Goal: Check status: Check status

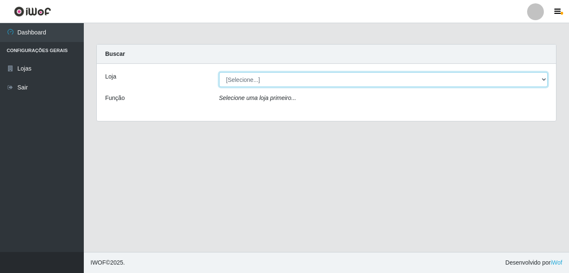
click at [281, 80] on select "[Selecione...] Ajubá Mercado" at bounding box center [383, 79] width 329 height 15
select select "402"
click at [219, 72] on select "[Selecione...] Ajubá Mercado" at bounding box center [383, 79] width 329 height 15
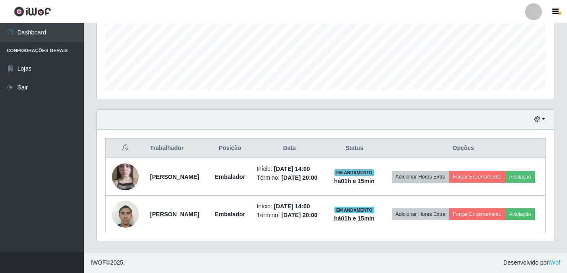
scroll to position [222, 0]
click at [536, 114] on button "button" at bounding box center [540, 119] width 12 height 10
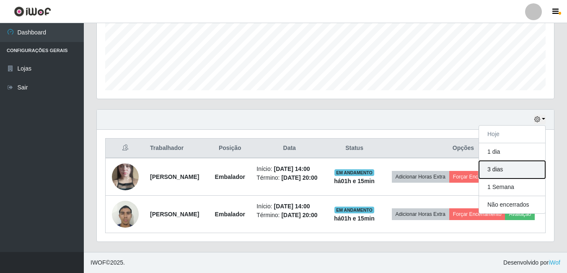
click at [498, 161] on button "3 dias" at bounding box center [512, 170] width 66 height 18
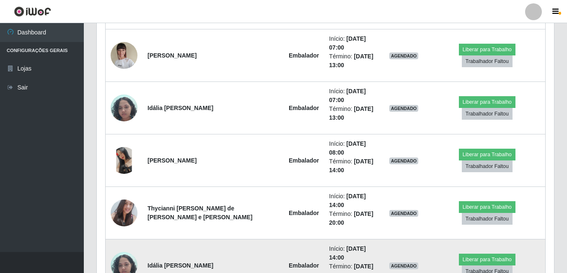
scroll to position [638, 0]
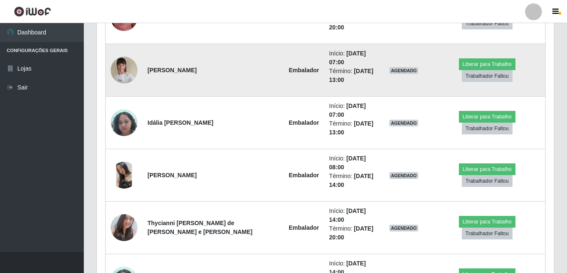
click at [124, 72] on img at bounding box center [124, 70] width 27 height 36
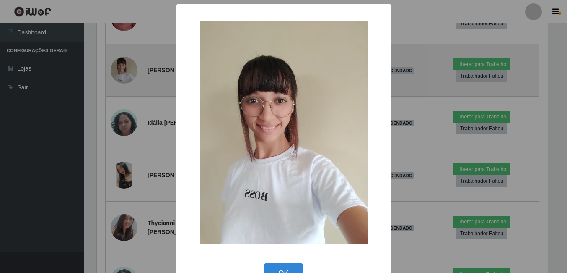
scroll to position [174, 453]
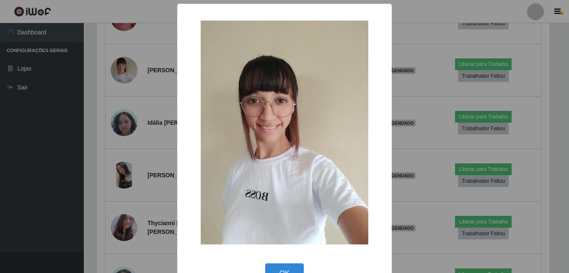
click at [24, 183] on div "× OK Cancel" at bounding box center [284, 136] width 569 height 273
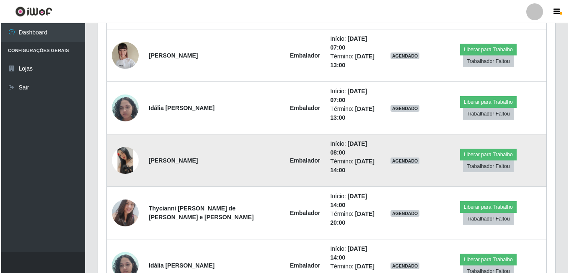
scroll to position [638, 0]
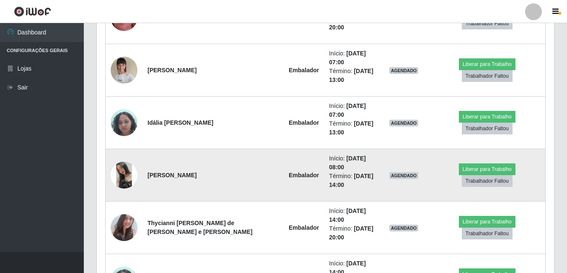
click at [125, 171] on img at bounding box center [124, 174] width 27 height 27
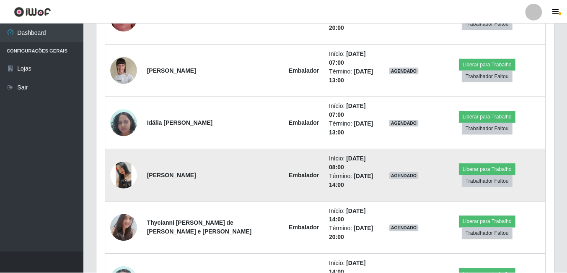
scroll to position [174, 453]
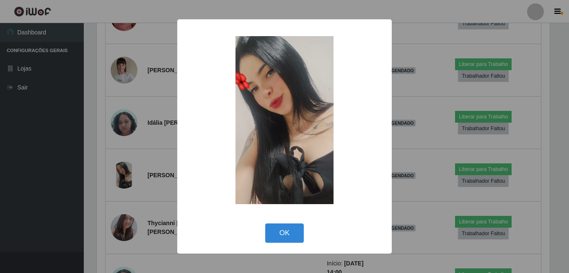
click at [78, 177] on div "× OK Cancel" at bounding box center [284, 136] width 569 height 273
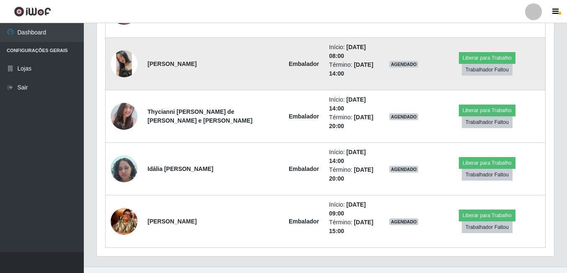
scroll to position [764, 0]
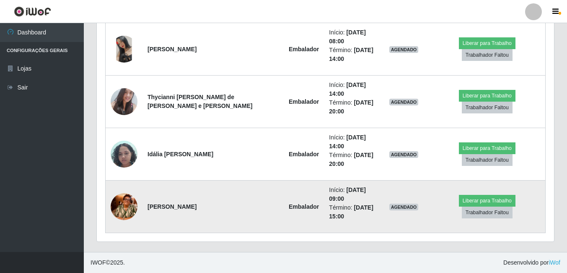
click at [131, 203] on img at bounding box center [124, 206] width 27 height 48
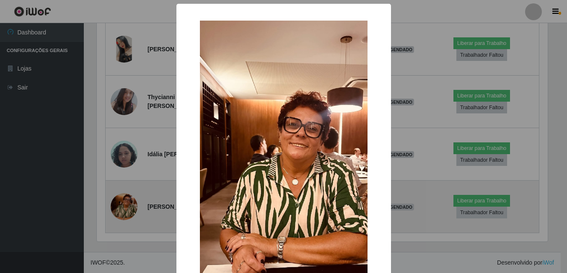
scroll to position [174, 453]
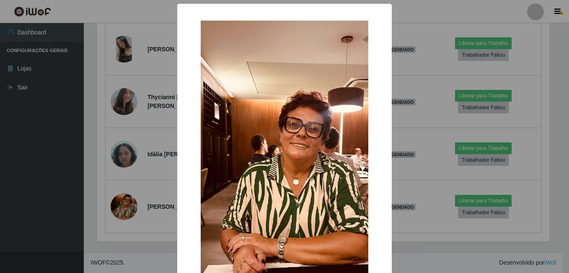
click at [37, 145] on div "× OK Cancel" at bounding box center [284, 136] width 569 height 273
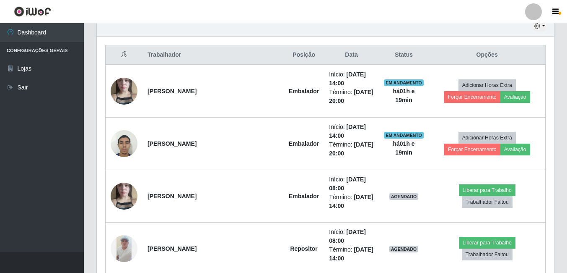
scroll to position [0, 0]
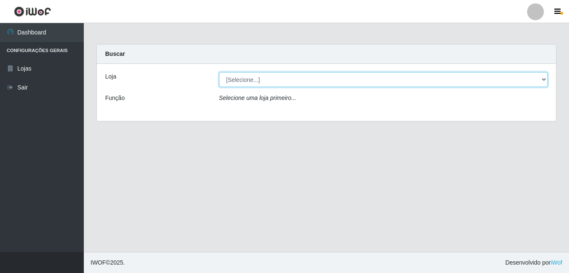
click at [261, 77] on select "[Selecione...] Ajubá Mercado" at bounding box center [383, 79] width 329 height 15
select select "402"
click at [219, 72] on select "[Selecione...] Ajubá Mercado" at bounding box center [383, 79] width 329 height 15
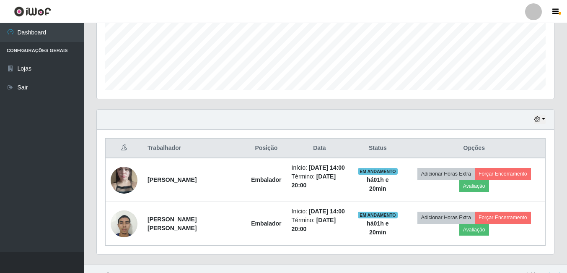
scroll to position [222, 0]
